Goal: Transaction & Acquisition: Purchase product/service

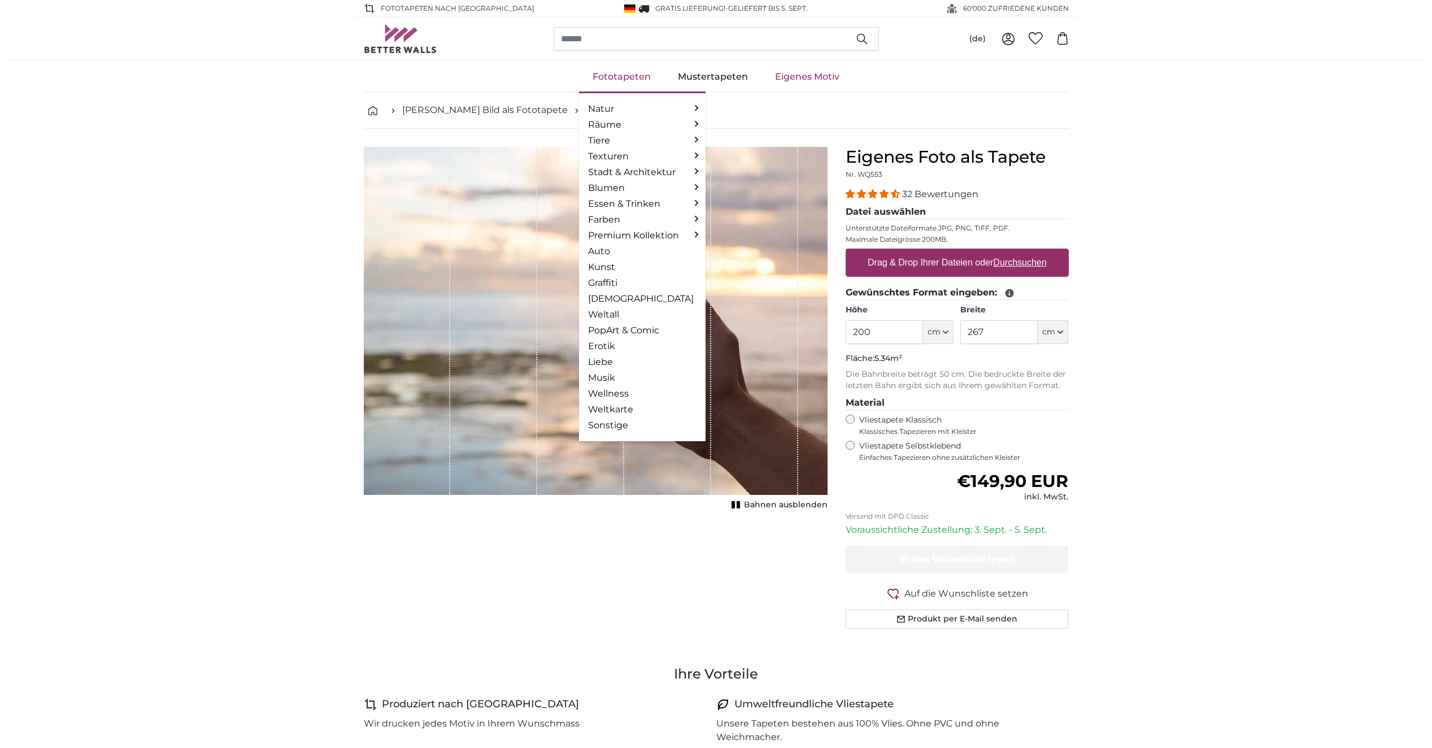
click at [610, 75] on link "Fototapeten" at bounding box center [621, 76] width 85 height 29
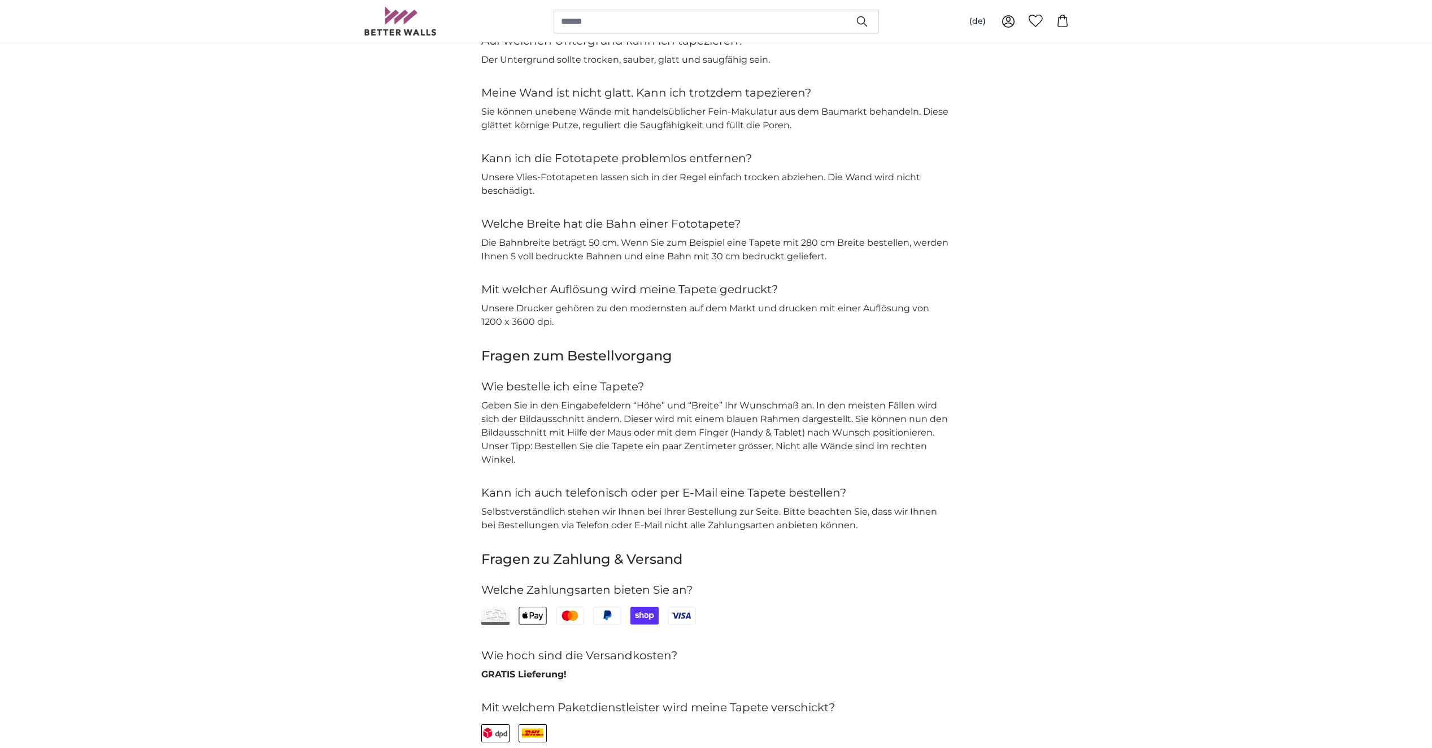
scroll to position [1638, 0]
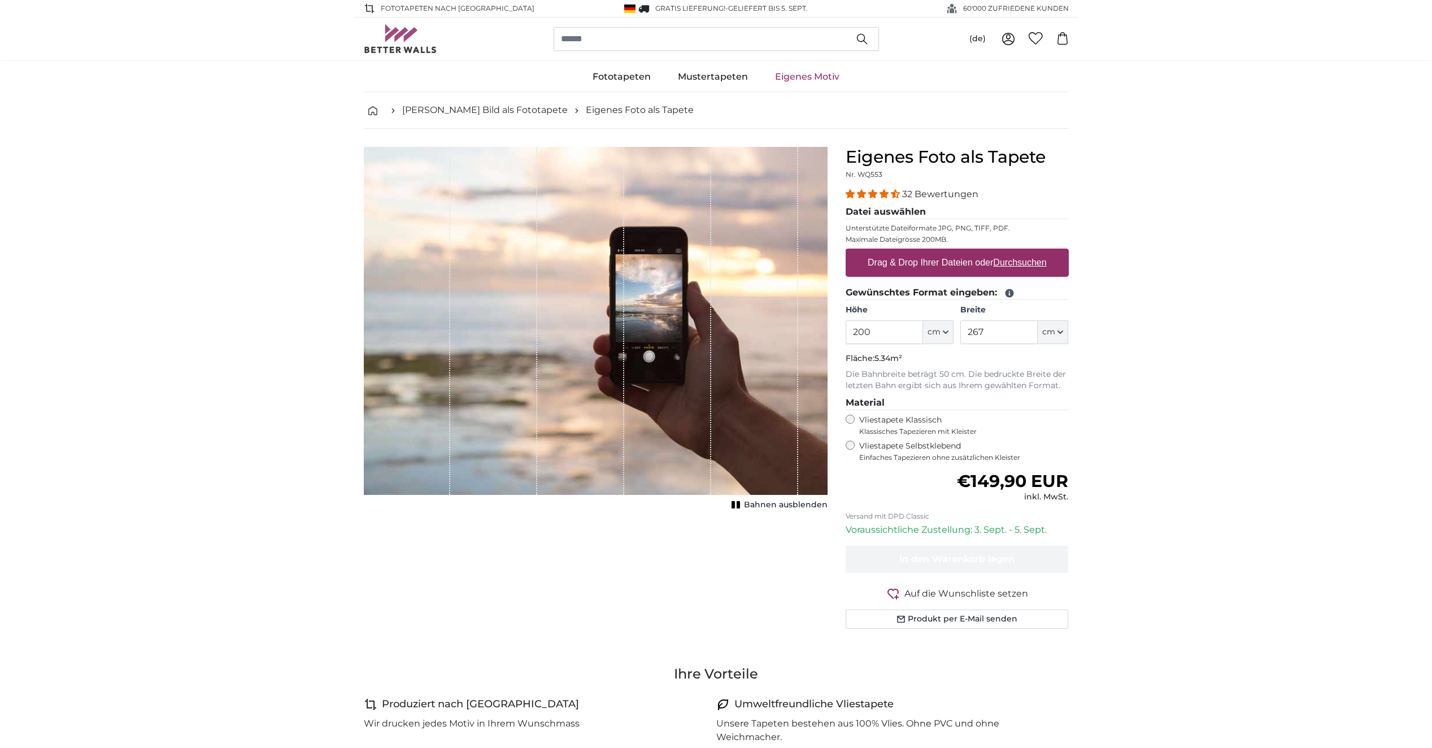
click at [889, 333] on input "200" at bounding box center [884, 332] width 77 height 24
click at [987, 333] on input "267" at bounding box center [998, 332] width 77 height 24
type input "400"
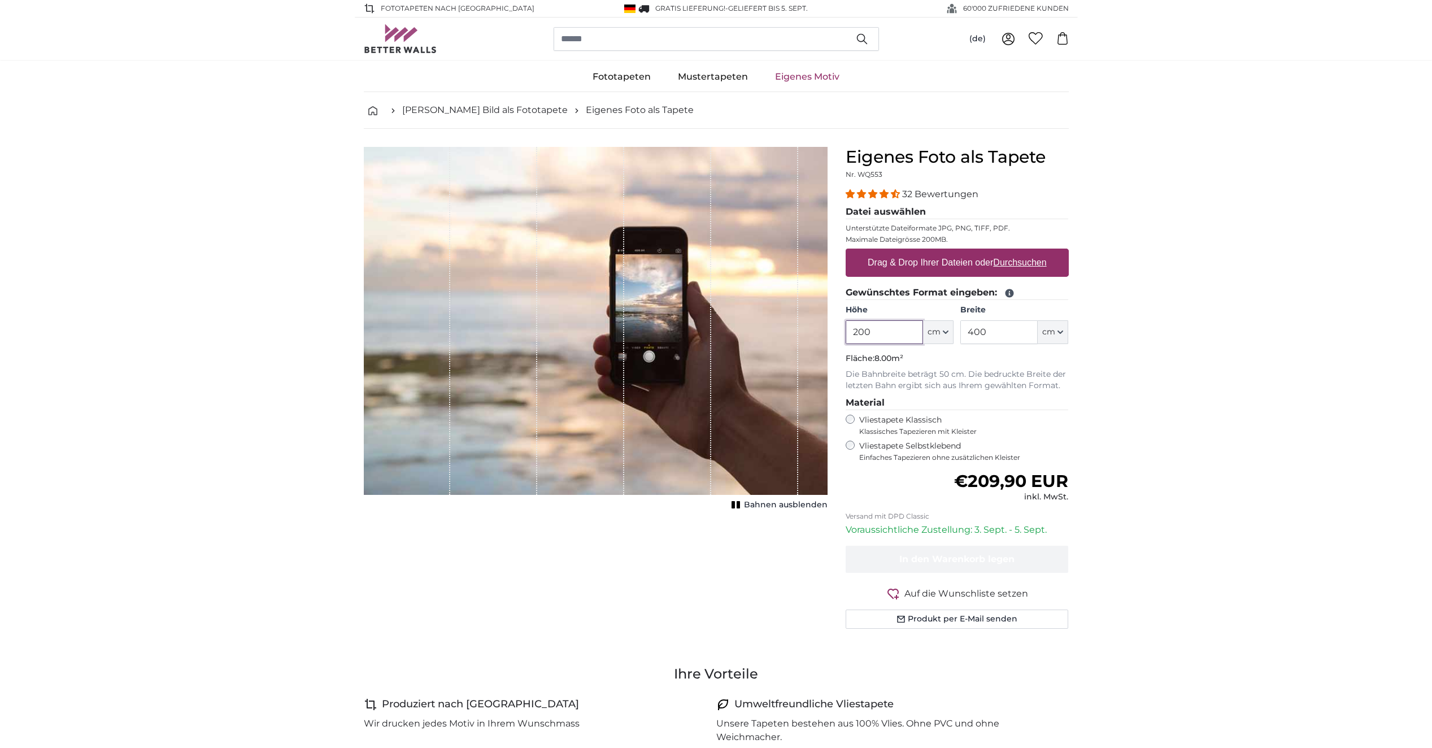
click at [896, 330] on input "200" at bounding box center [884, 332] width 77 height 24
click at [500, 551] on div "Abbrechen Bild zuschneiden Bahnen ausblenden" at bounding box center [596, 401] width 482 height 509
click at [930, 446] on label "Vliestapete Selbstklebend Einfaches Tapezieren ohne zusätzlichen Kleister" at bounding box center [964, 451] width 210 height 21
click at [914, 265] on label "Drag & Drop Ihrer Dateien oder Durchsuchen" at bounding box center [957, 262] width 188 height 23
click at [914, 252] on input "Drag & Drop Ihrer Dateien oder Durchsuchen" at bounding box center [957, 250] width 223 height 3
